Goal: Task Accomplishment & Management: Manage account settings

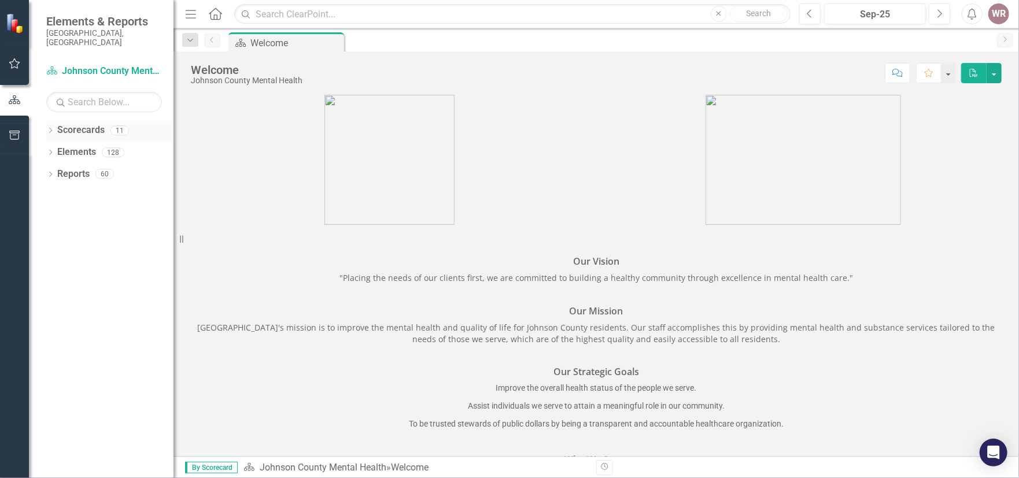
click at [51, 128] on icon "Dropdown" at bounding box center [50, 131] width 8 height 6
click at [75, 146] on link "Johnson County Mental Health" at bounding box center [119, 152] width 110 height 13
click at [58, 149] on icon "Dropdown" at bounding box center [56, 152] width 9 height 7
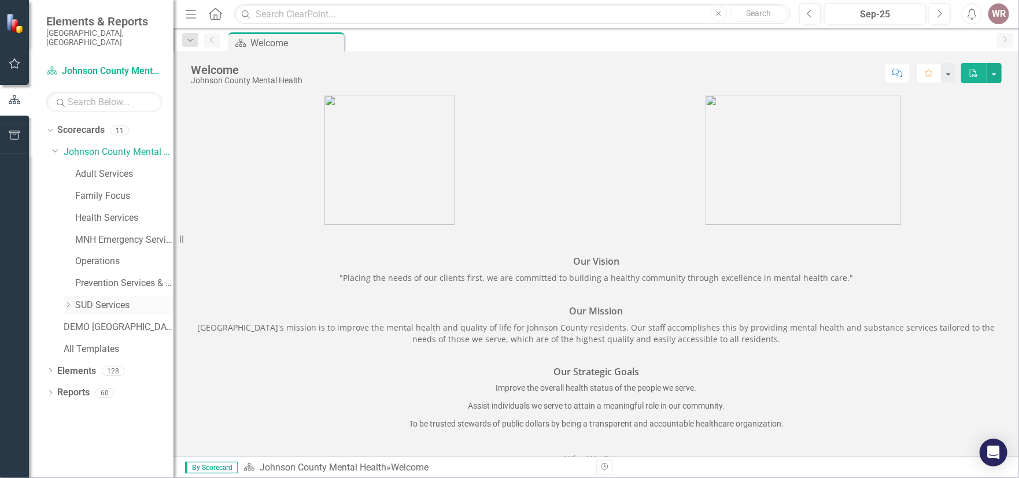
click at [92, 299] on link "SUD Services" at bounding box center [124, 305] width 98 height 13
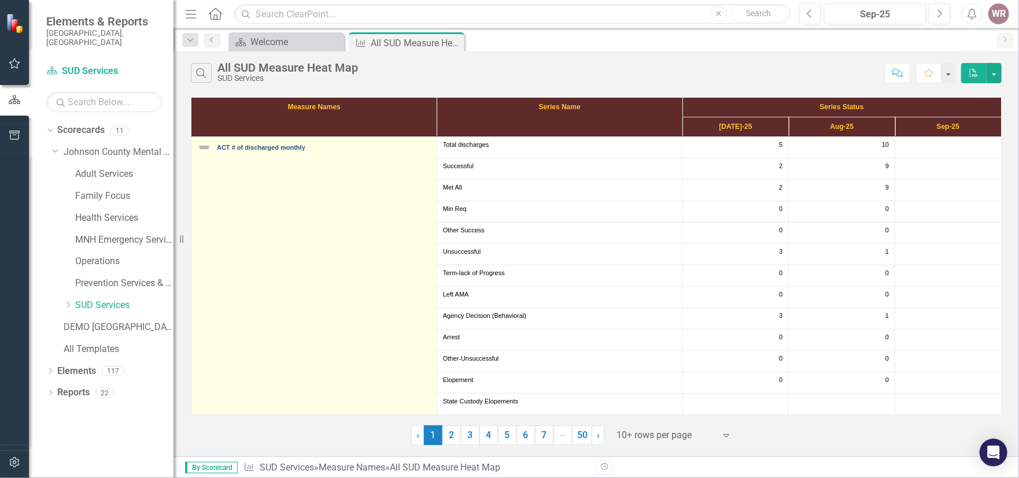
click at [340, 145] on link "ACT # of discharged monthly" at bounding box center [324, 147] width 214 height 7
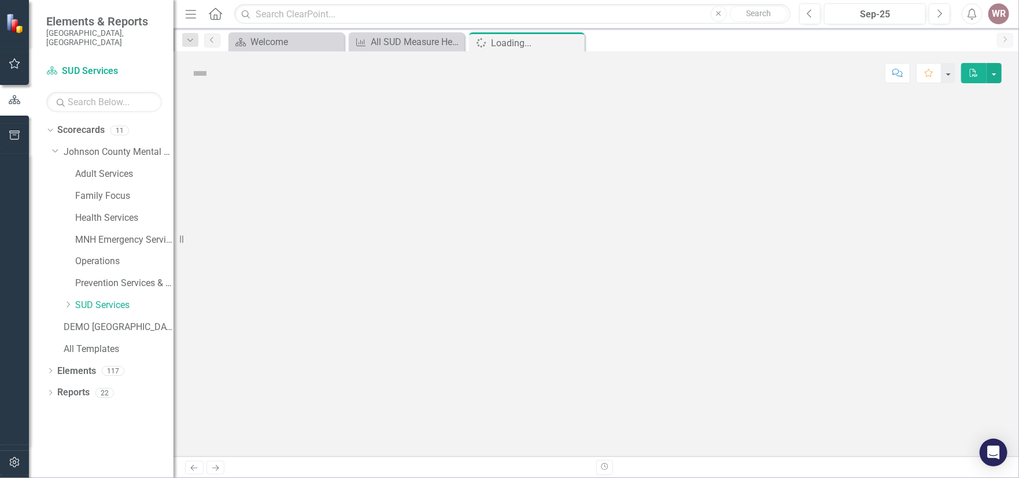
click at [340, 145] on div at bounding box center [597, 276] width 846 height 362
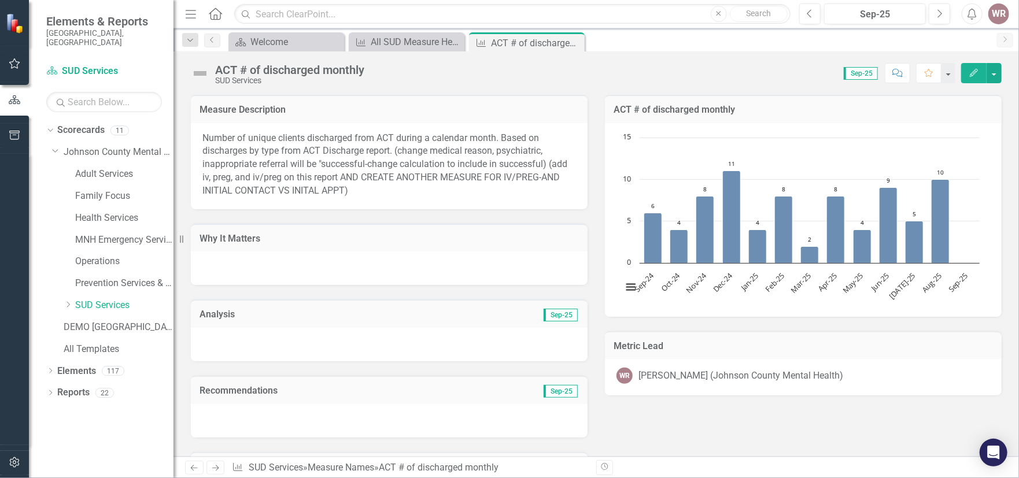
click at [968, 68] on button "Edit" at bounding box center [973, 73] width 25 height 20
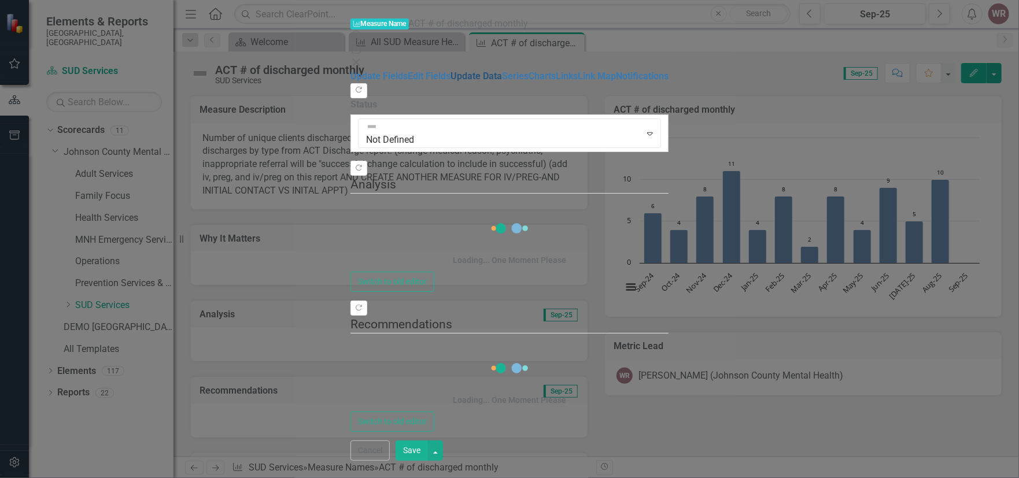
click at [451, 82] on link "Update Data" at bounding box center [476, 76] width 51 height 11
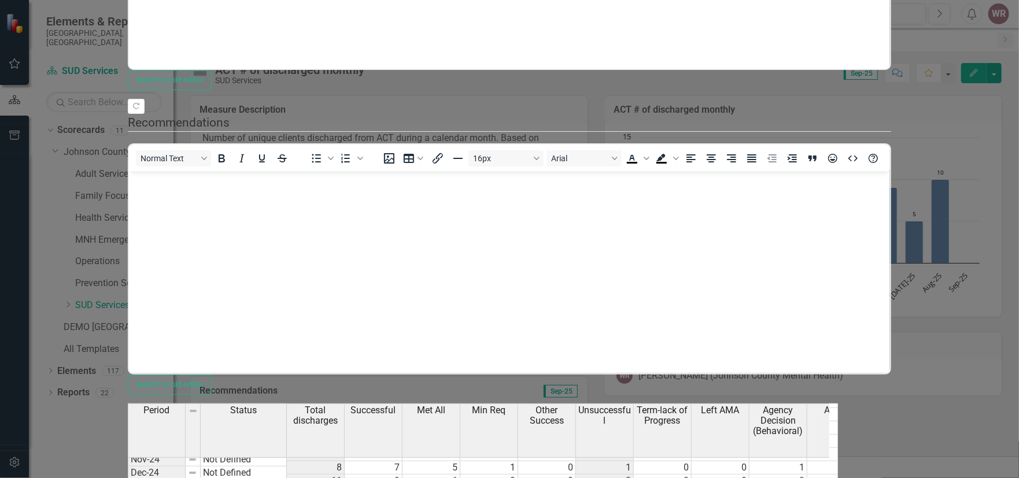
scroll to position [1517, 0]
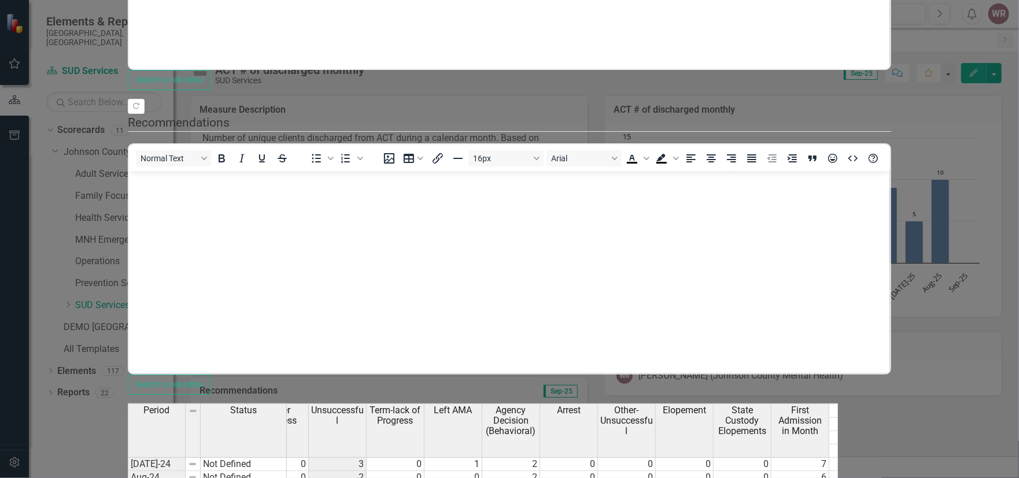
scroll to position [0, 0]
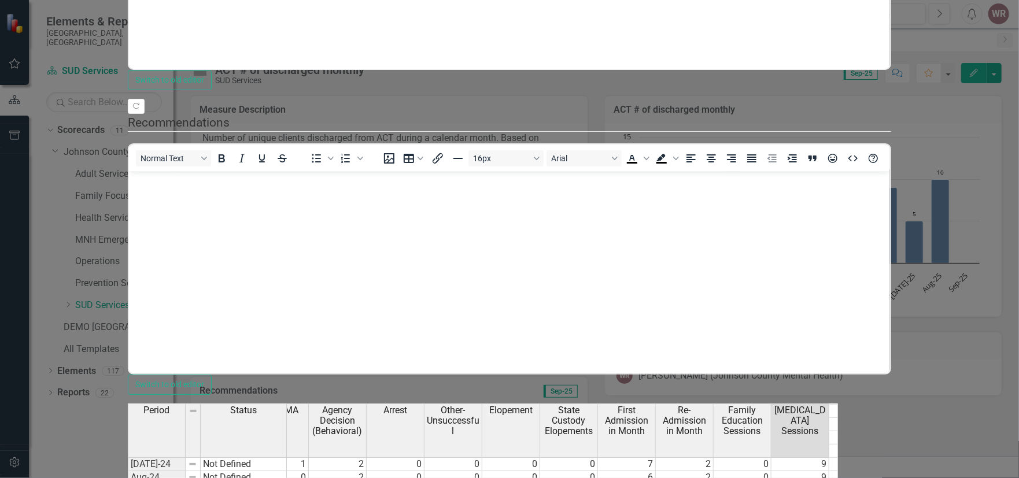
scroll to position [0, 499]
type textarea "3"
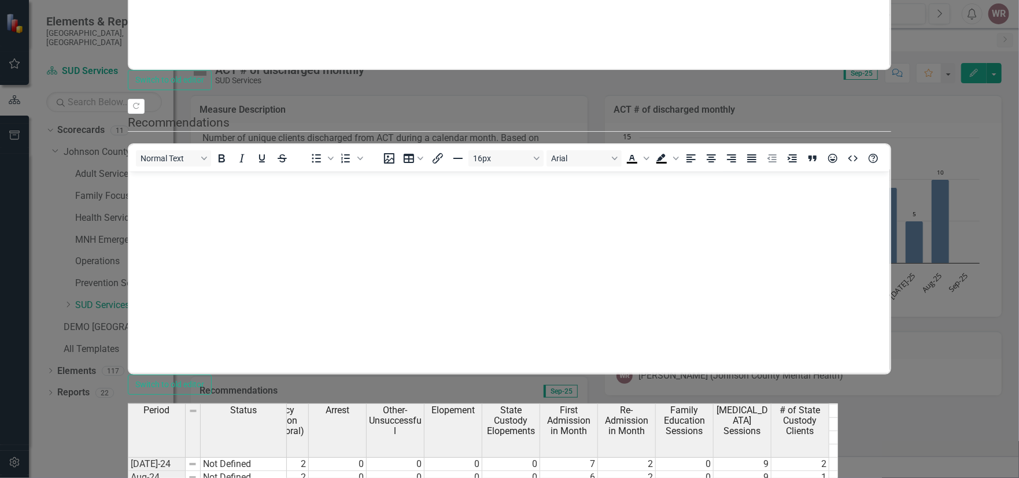
scroll to position [0, 556]
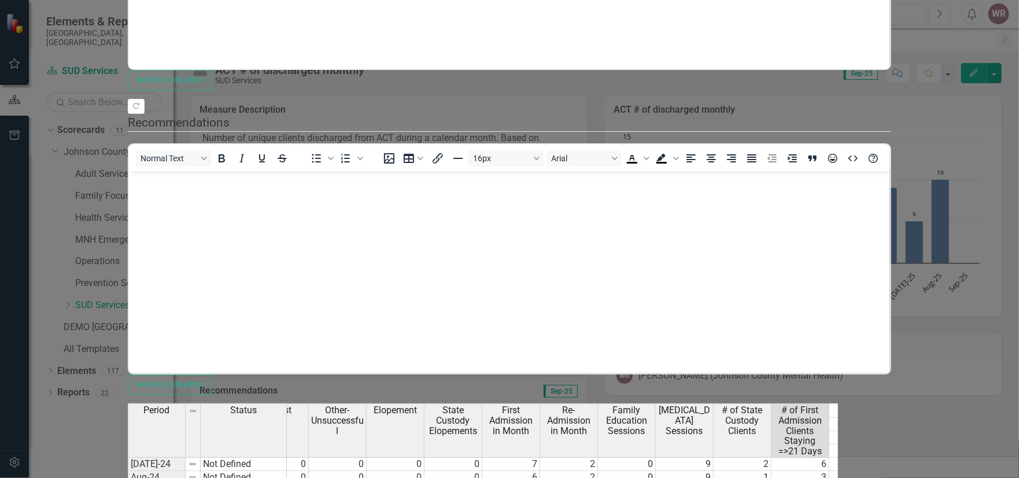
type textarea "7"
type textarea "1"
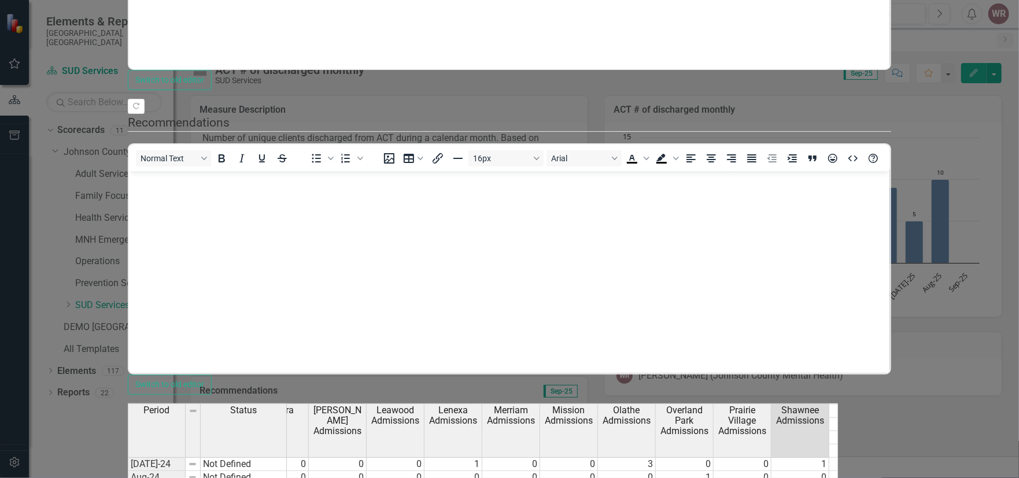
scroll to position [0, 1251]
type textarea "4"
type textarea "6"
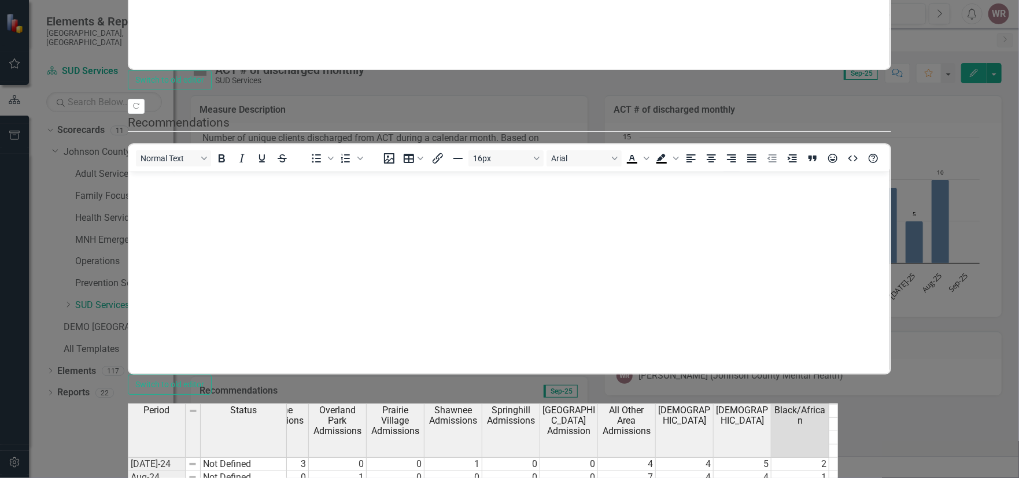
type textarea "2"
type textarea "7"
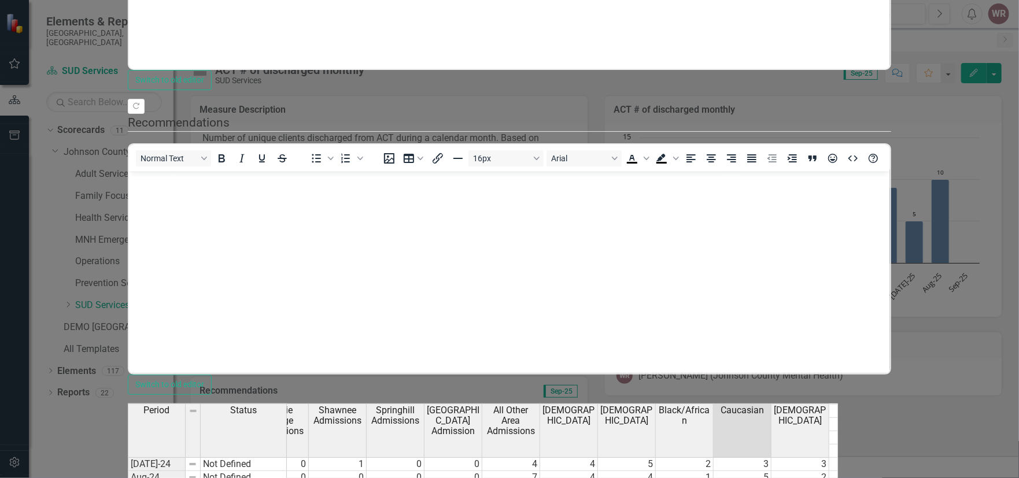
type textarea "1"
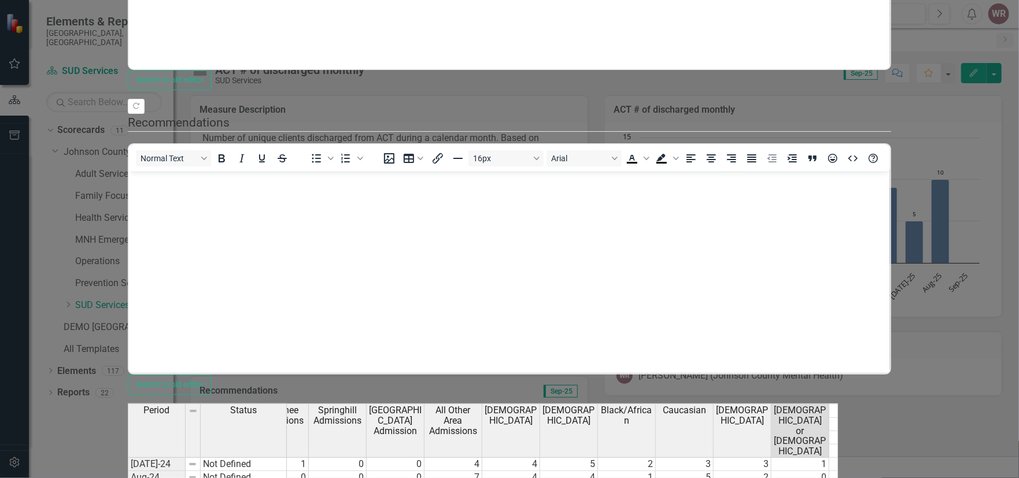
scroll to position [0, 1771]
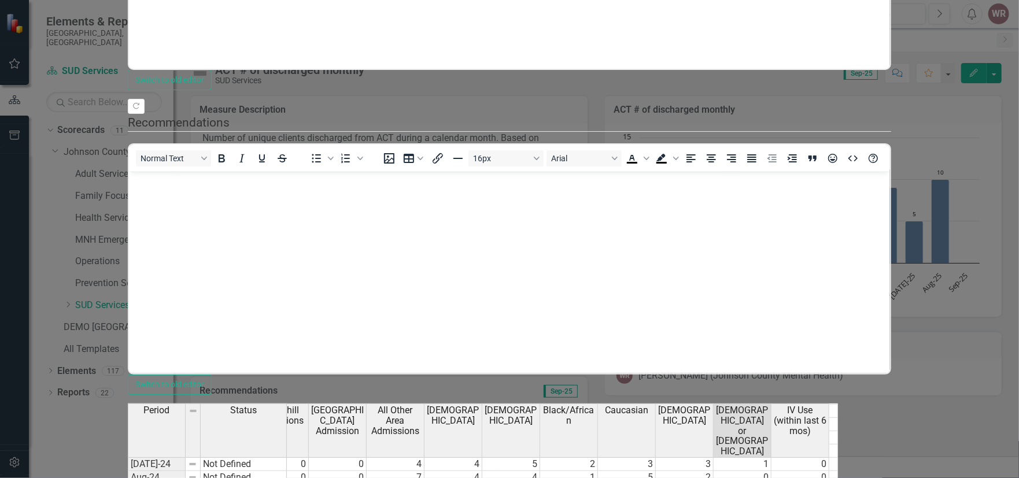
type textarea "0"
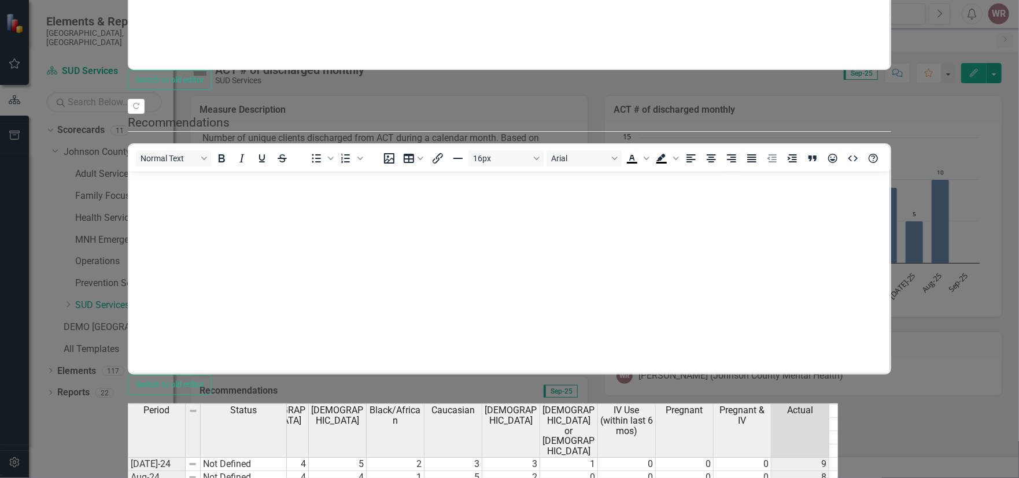
scroll to position [0, 2002]
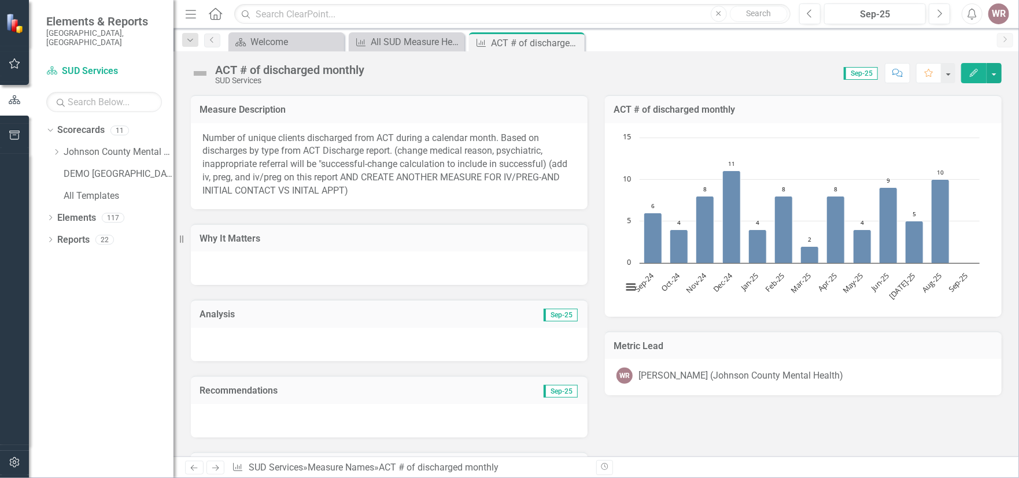
click at [974, 72] on icon "button" at bounding box center [974, 73] width 8 height 8
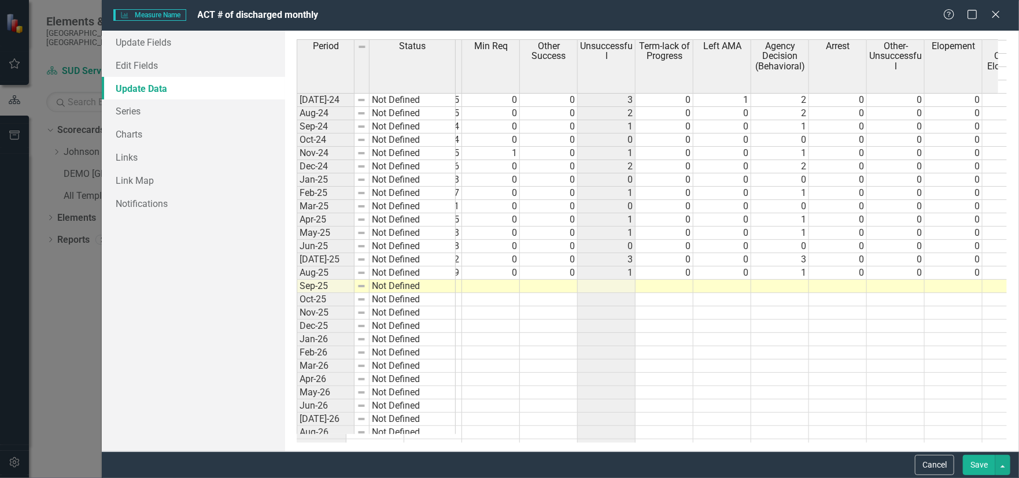
scroll to position [0, 65]
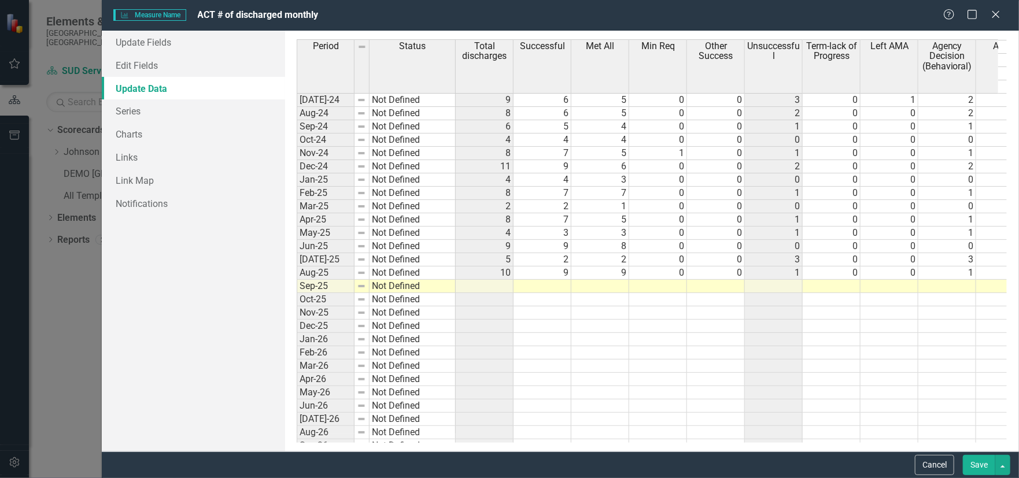
click at [534, 257] on td "2" at bounding box center [543, 259] width 58 height 13
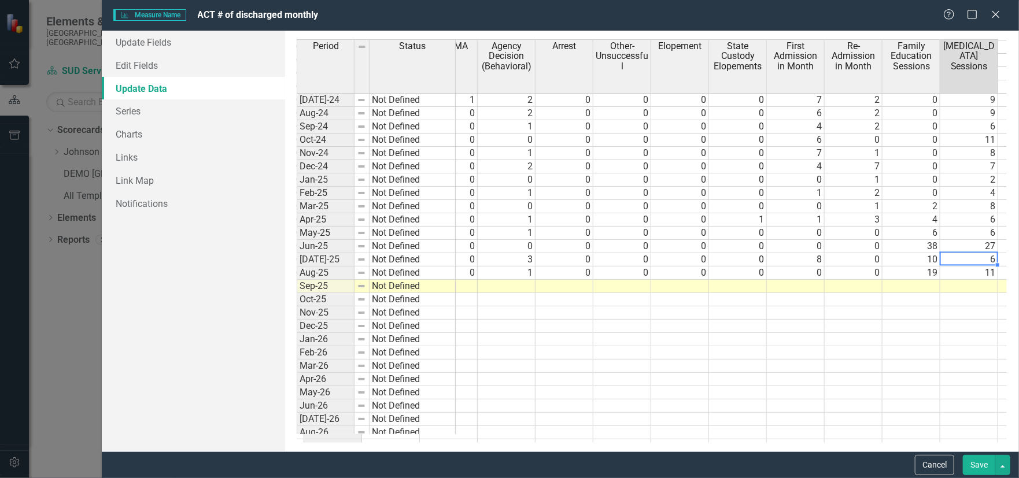
scroll to position [0, 499]
type textarea "3"
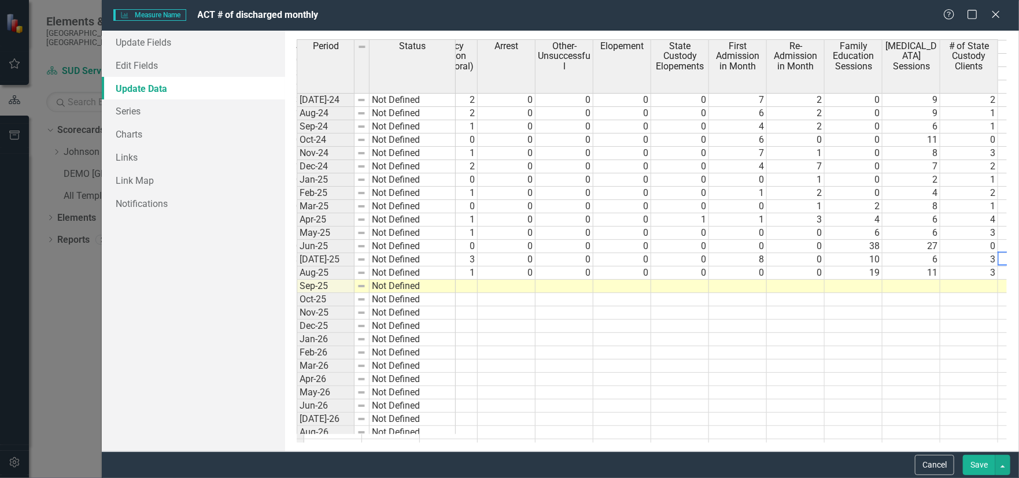
scroll to position [0, 556]
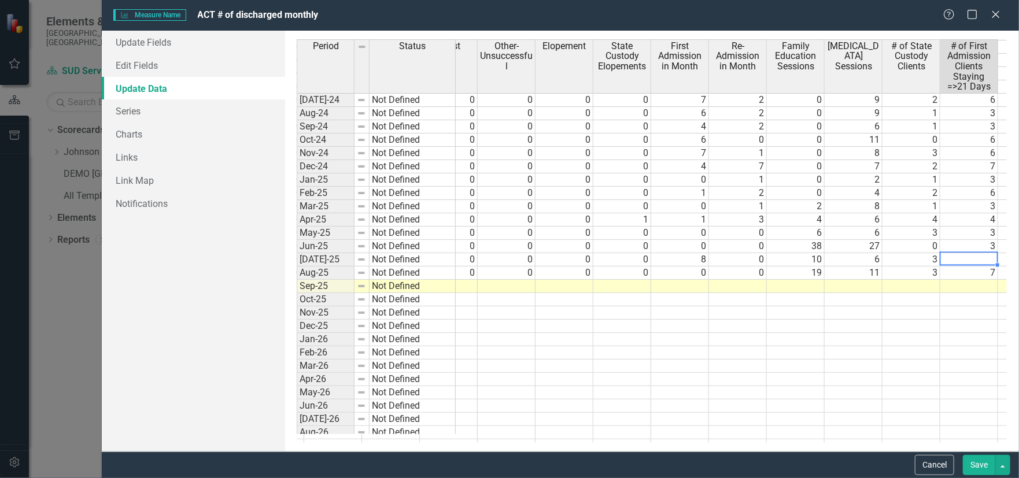
type textarea "5"
type textarea "0"
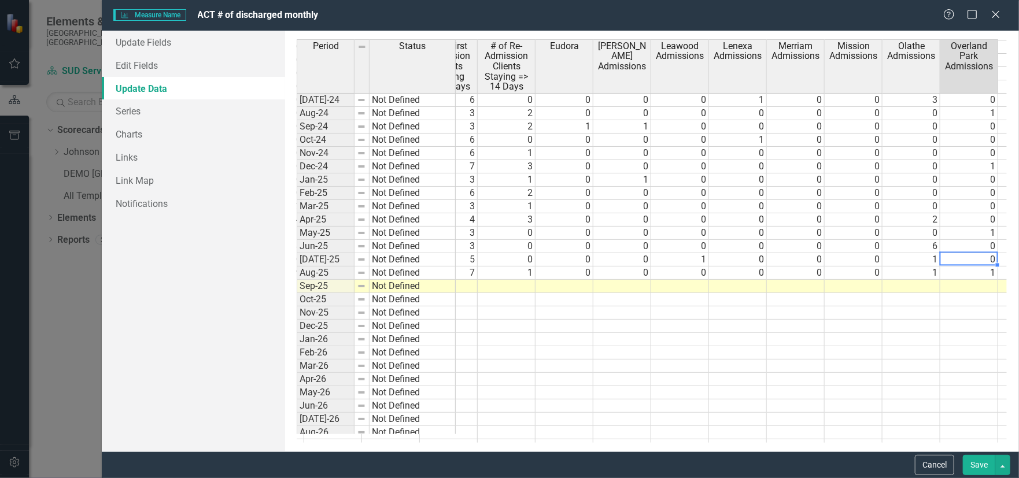
scroll to position [0, 1135]
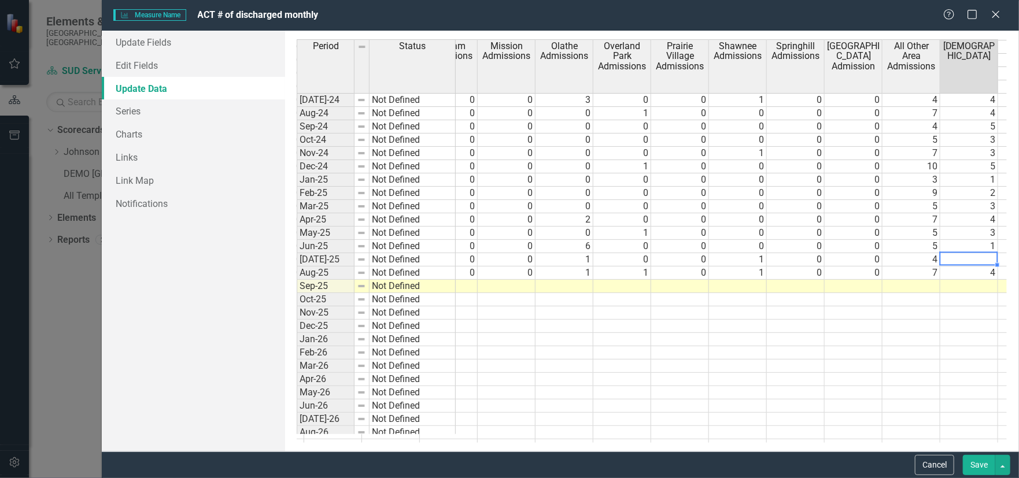
type textarea "3"
type textarea "5"
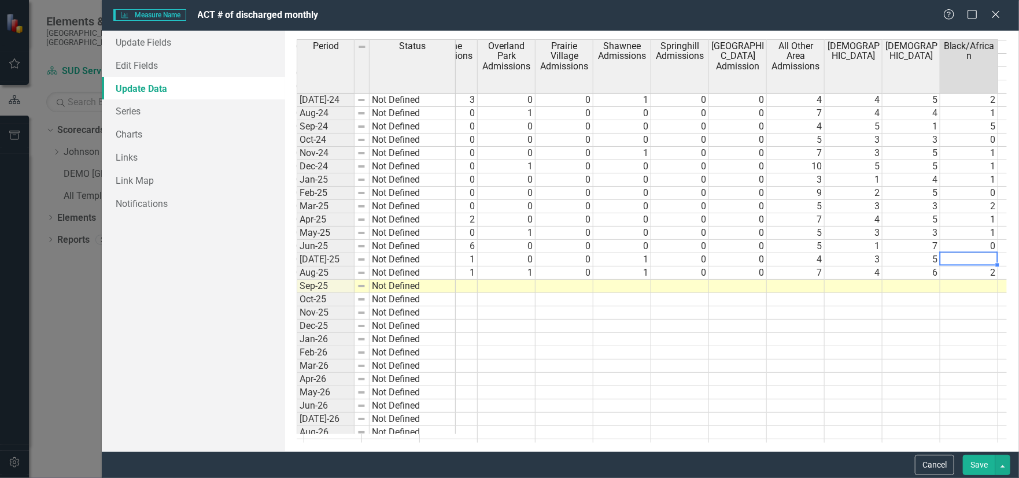
type textarea "2"
type textarea "5"
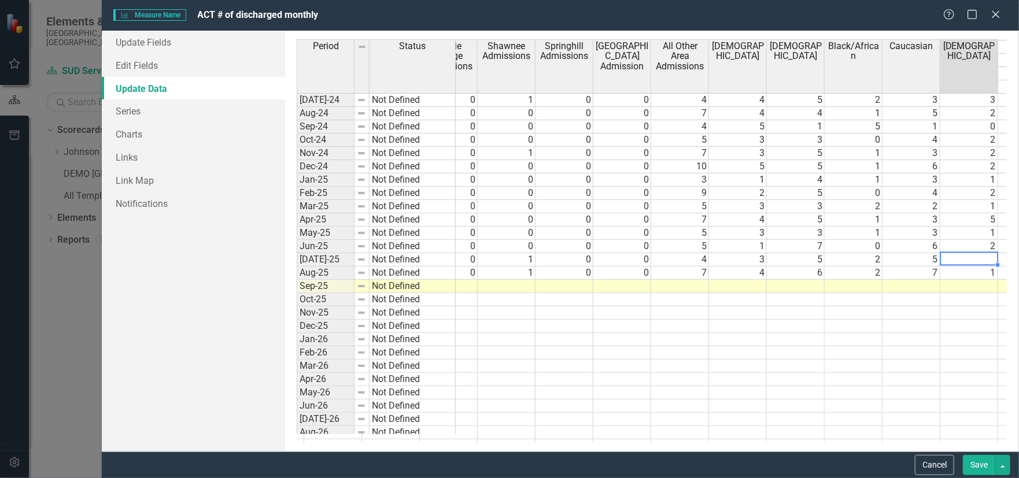
type textarea "1"
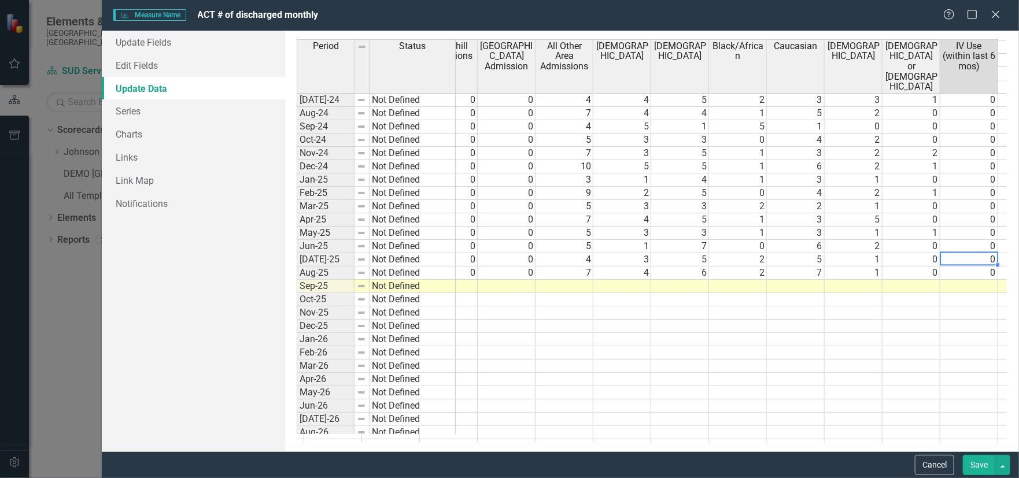
type textarea "0"
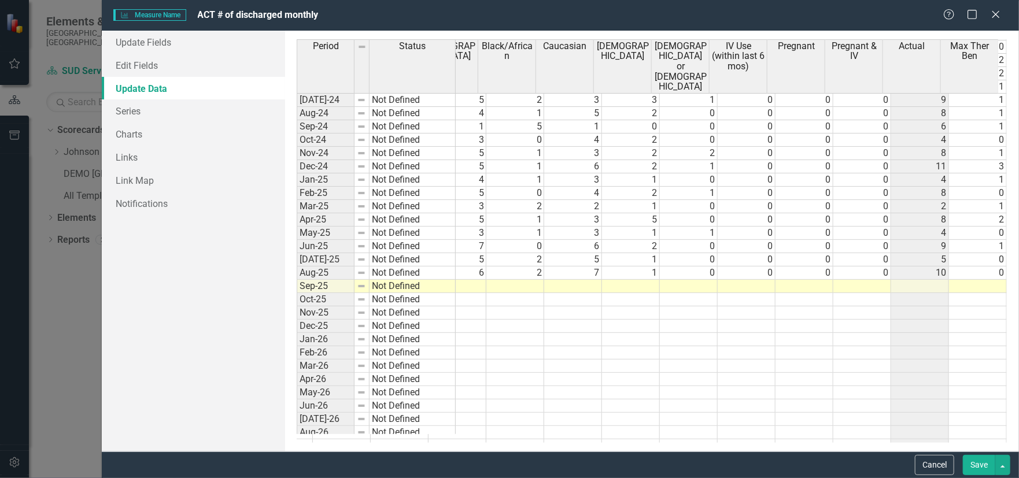
click at [972, 463] on button "Save" at bounding box center [979, 465] width 32 height 20
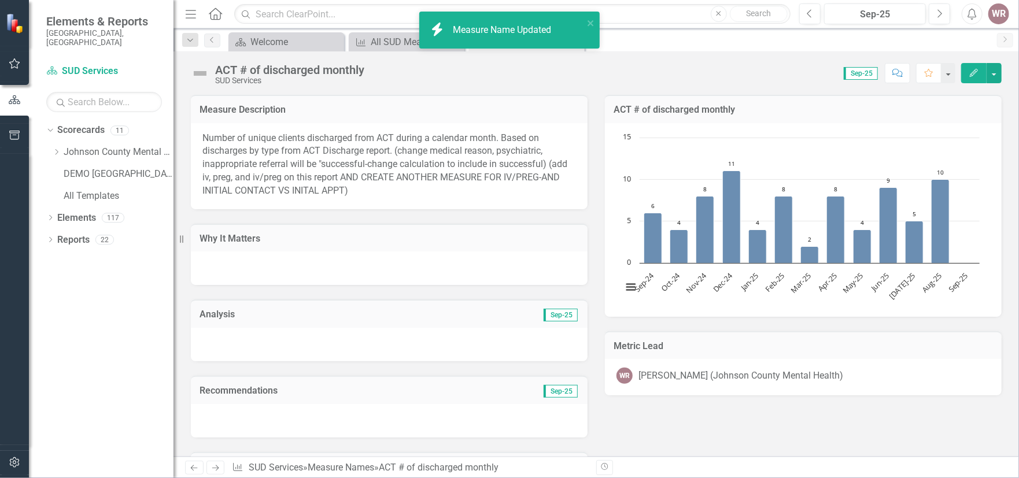
click at [971, 71] on icon "Edit" at bounding box center [974, 73] width 10 height 8
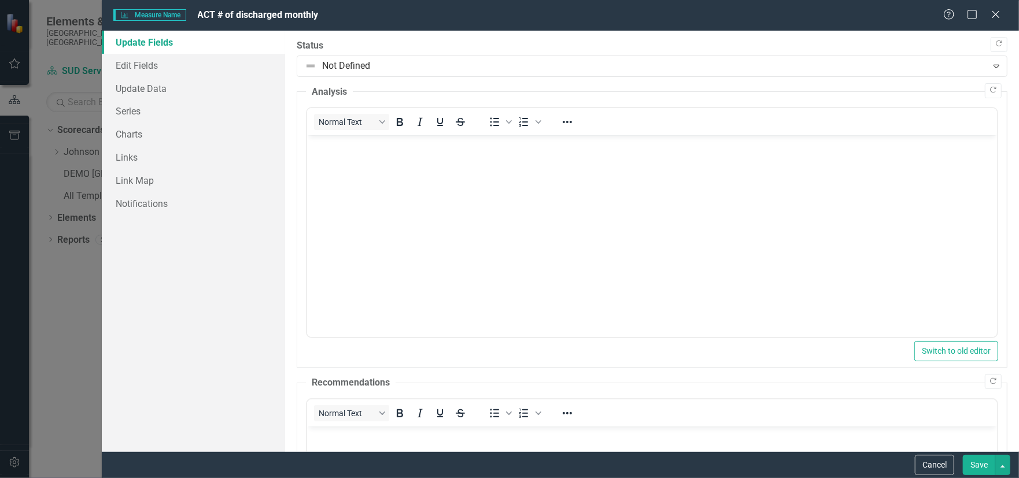
drag, startPoint x: 980, startPoint y: 461, endPoint x: 518, endPoint y: 187, distance: 536.6
click at [980, 461] on button "Save" at bounding box center [979, 465] width 32 height 20
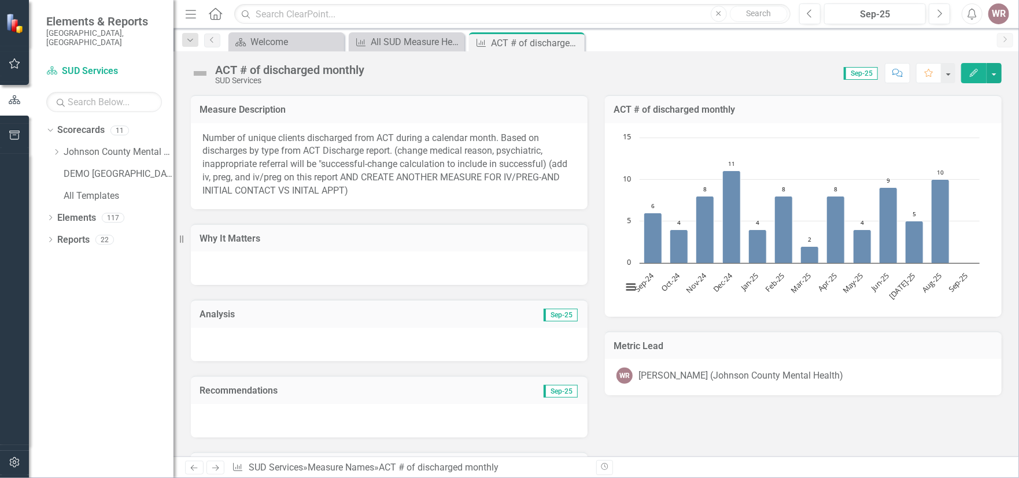
click at [972, 71] on icon "Edit" at bounding box center [974, 73] width 10 height 8
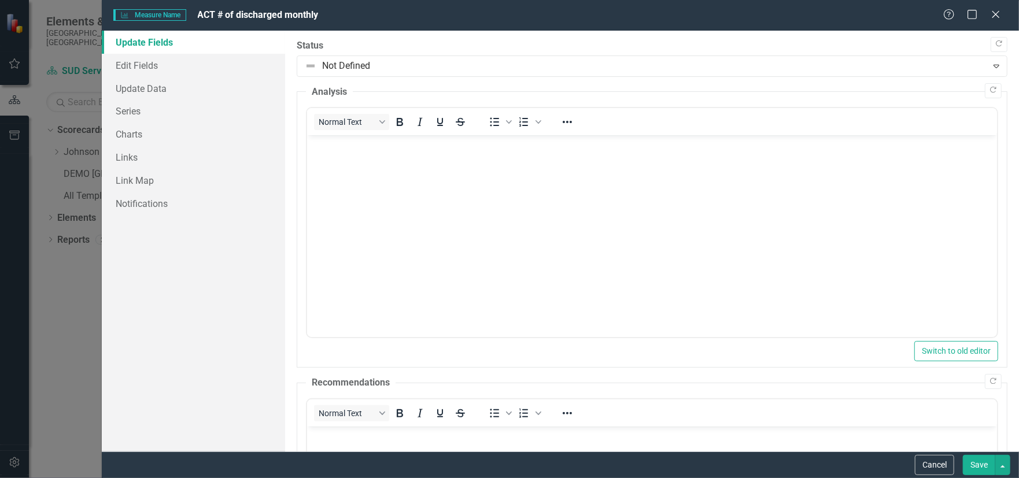
scroll to position [0, 0]
click at [132, 90] on link "Update Data" at bounding box center [193, 88] width 183 height 23
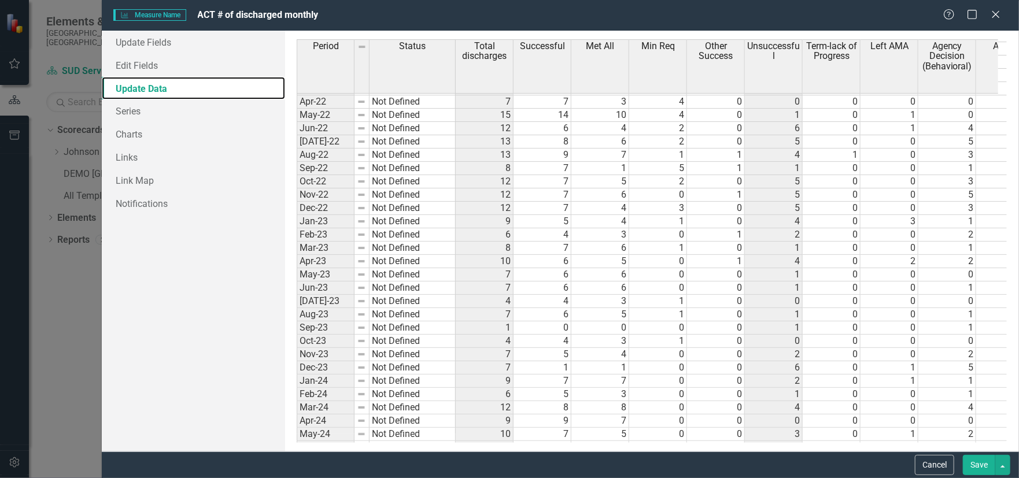
scroll to position [1330, 0]
